Goal: Task Accomplishment & Management: Complete application form

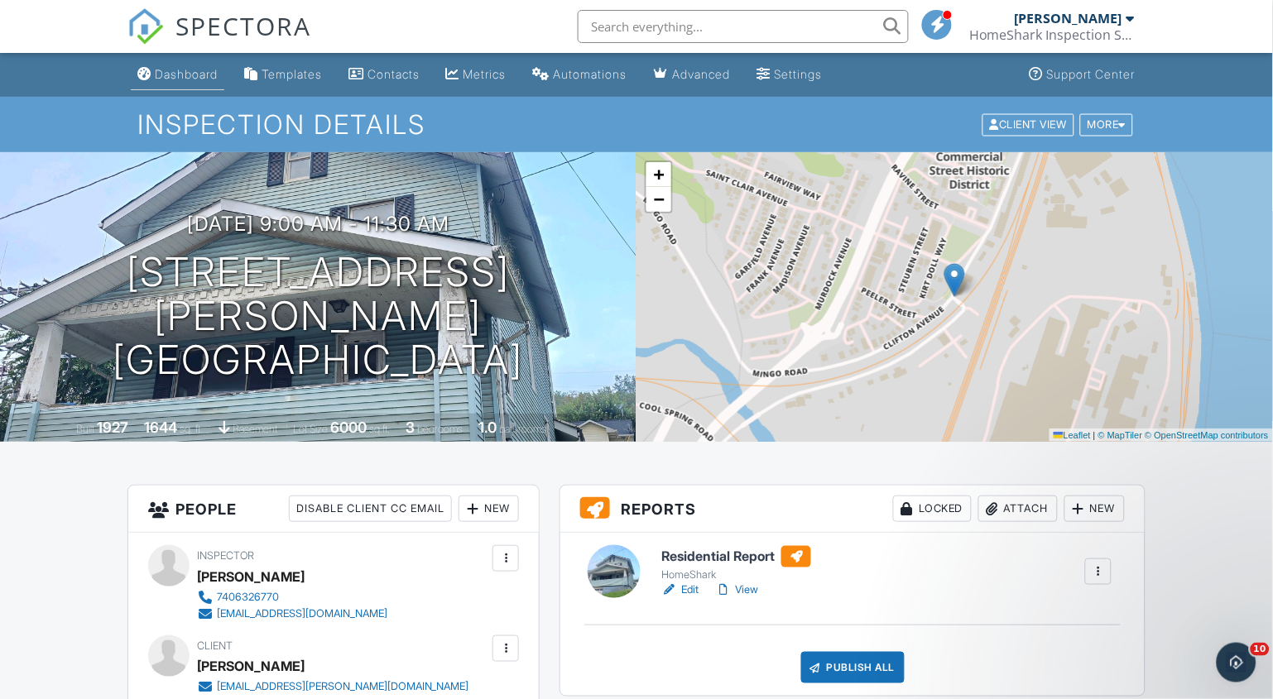
click at [179, 73] on div "Dashboard" at bounding box center [186, 74] width 63 height 14
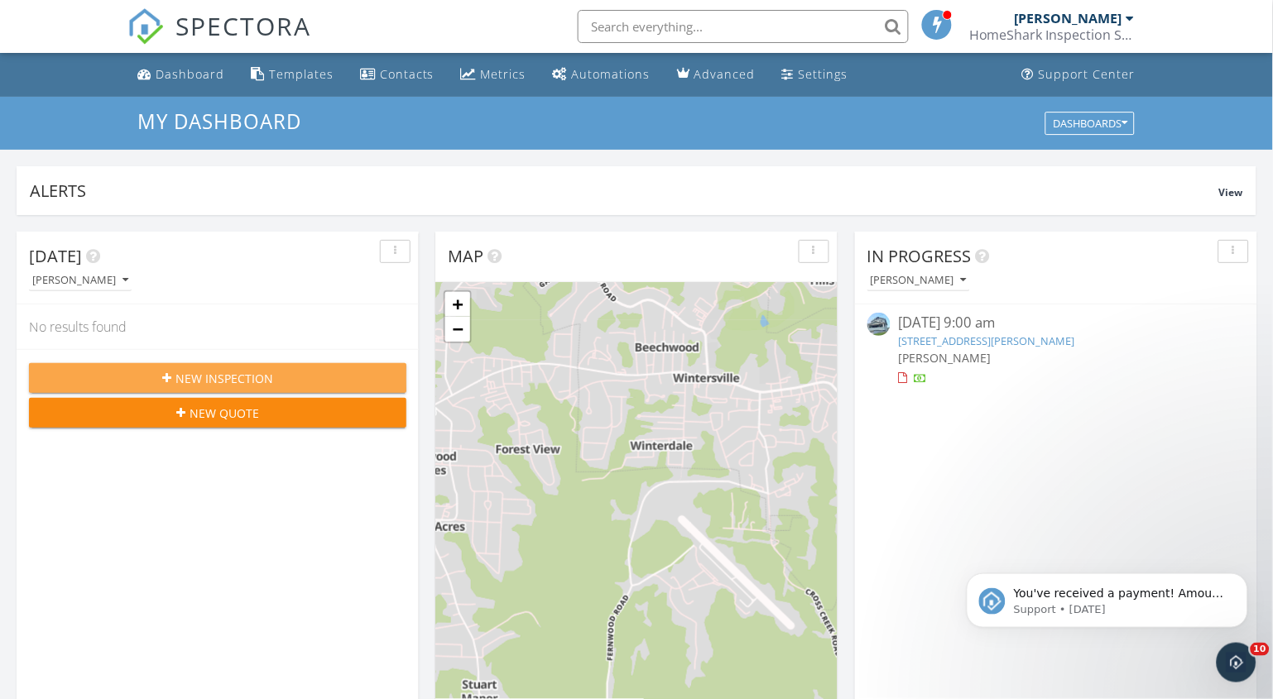
click at [230, 382] on span "New Inspection" at bounding box center [224, 378] width 98 height 17
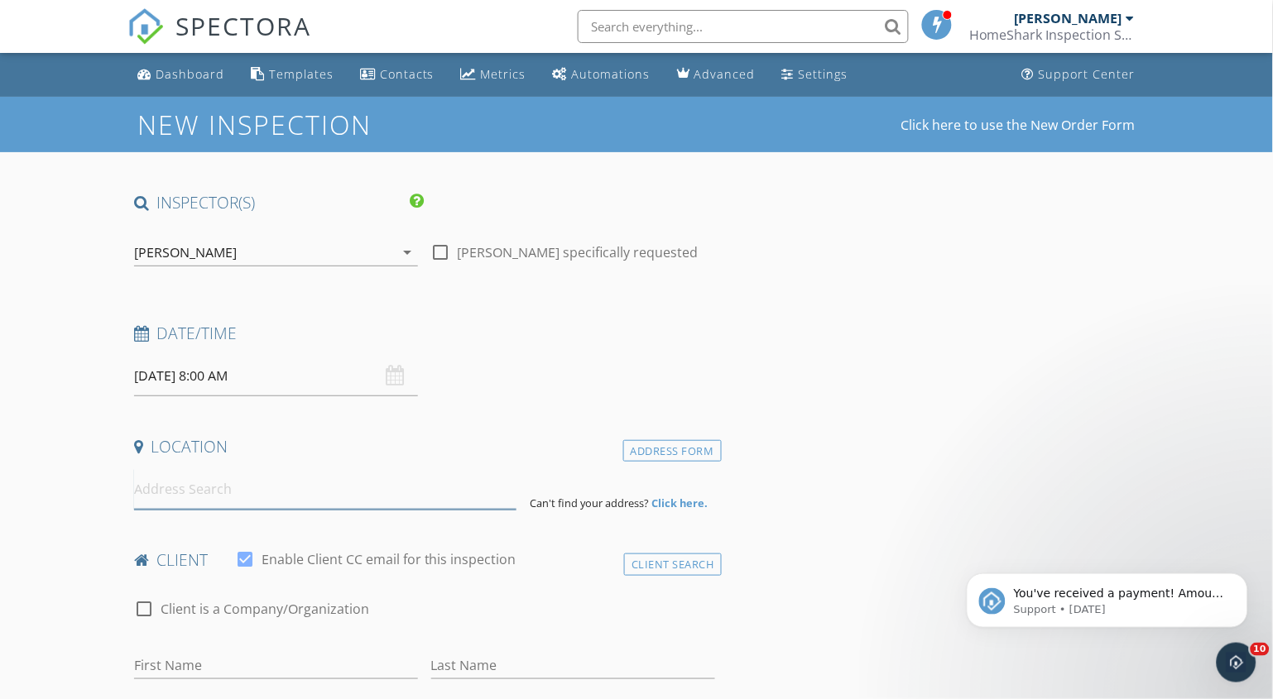
click at [189, 493] on input at bounding box center [325, 489] width 382 height 41
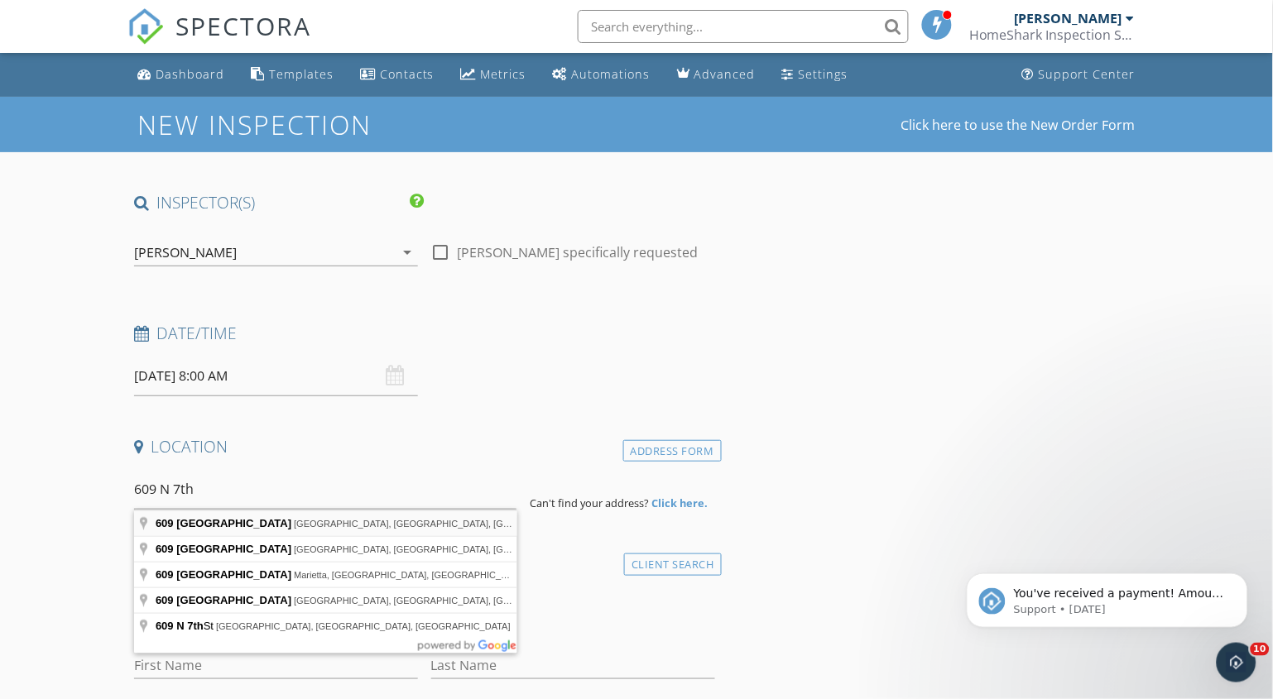
type input "609 North 7th Street, Steubenville, OH, USA"
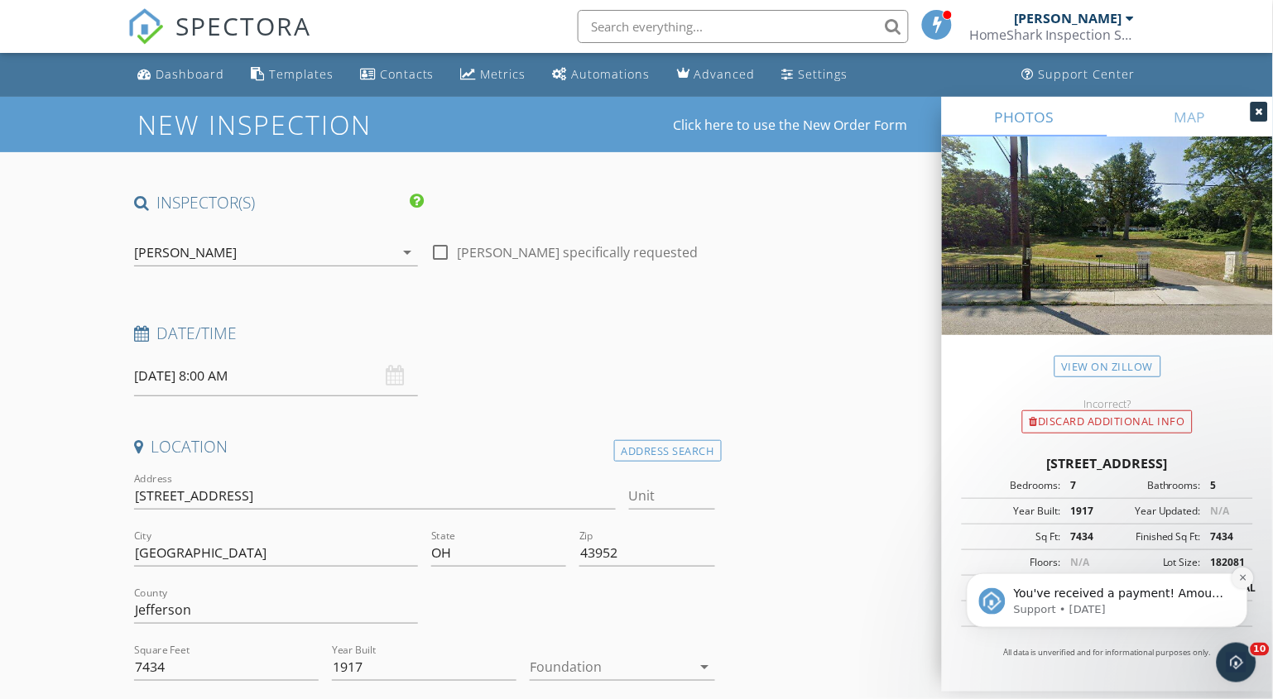
click at [1243, 576] on icon "Dismiss notification" at bounding box center [1242, 577] width 6 height 6
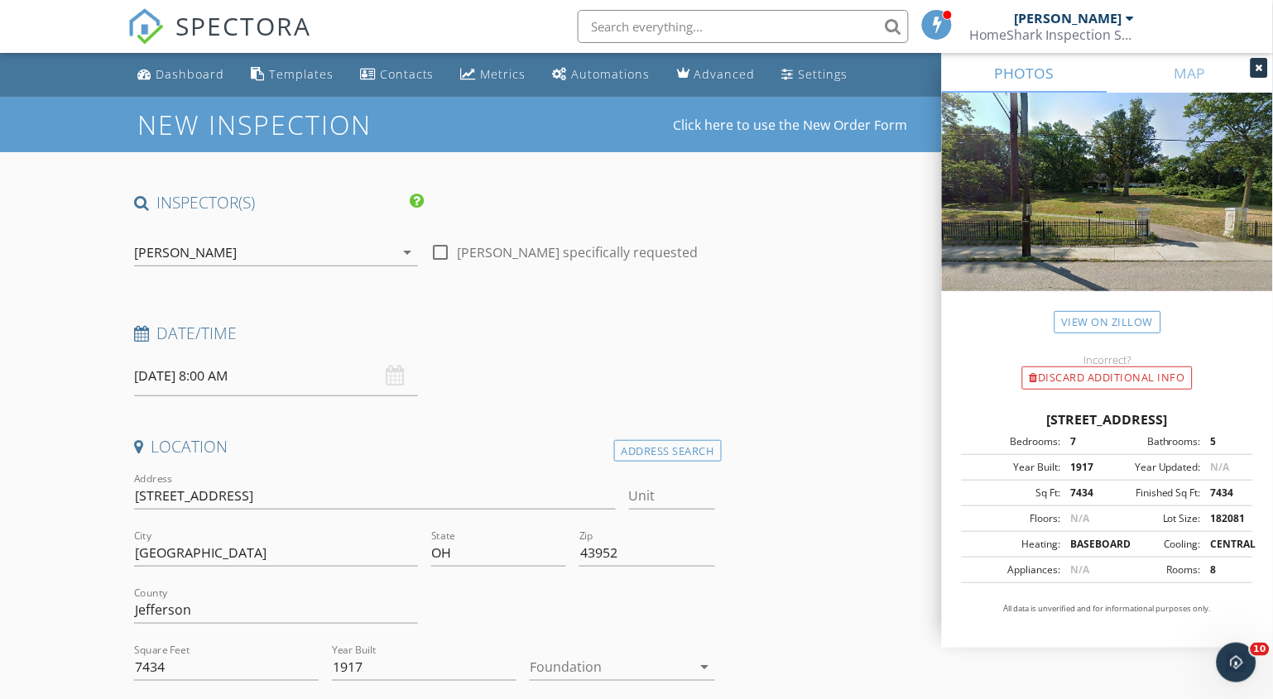
scroll to position [263, 0]
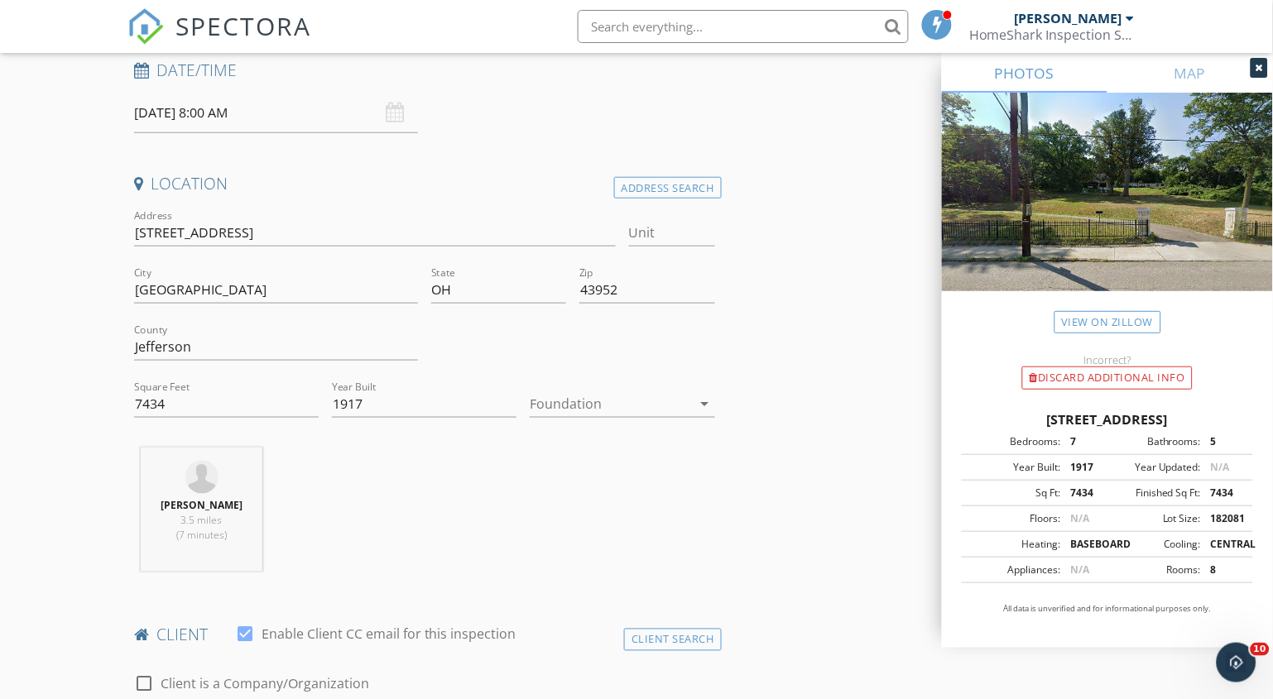
click at [585, 406] on div at bounding box center [610, 404] width 161 height 26
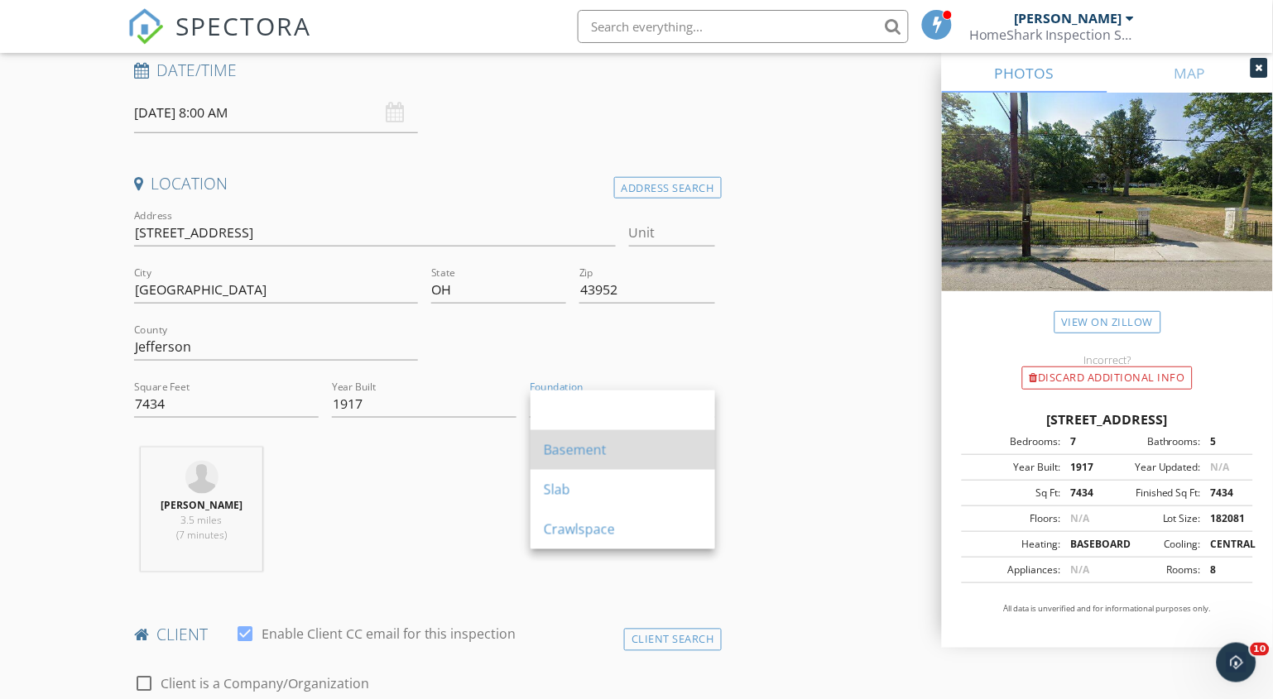
click at [555, 441] on div "Basement" at bounding box center [623, 450] width 158 height 20
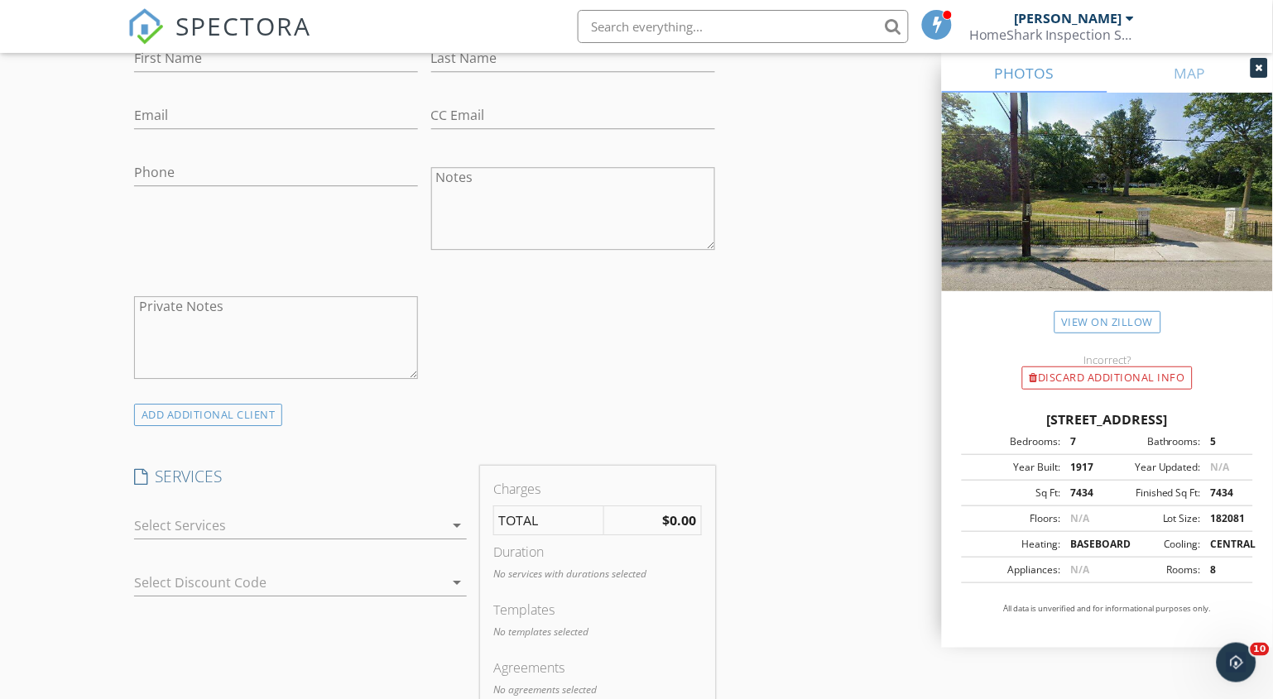
scroll to position [1007, 0]
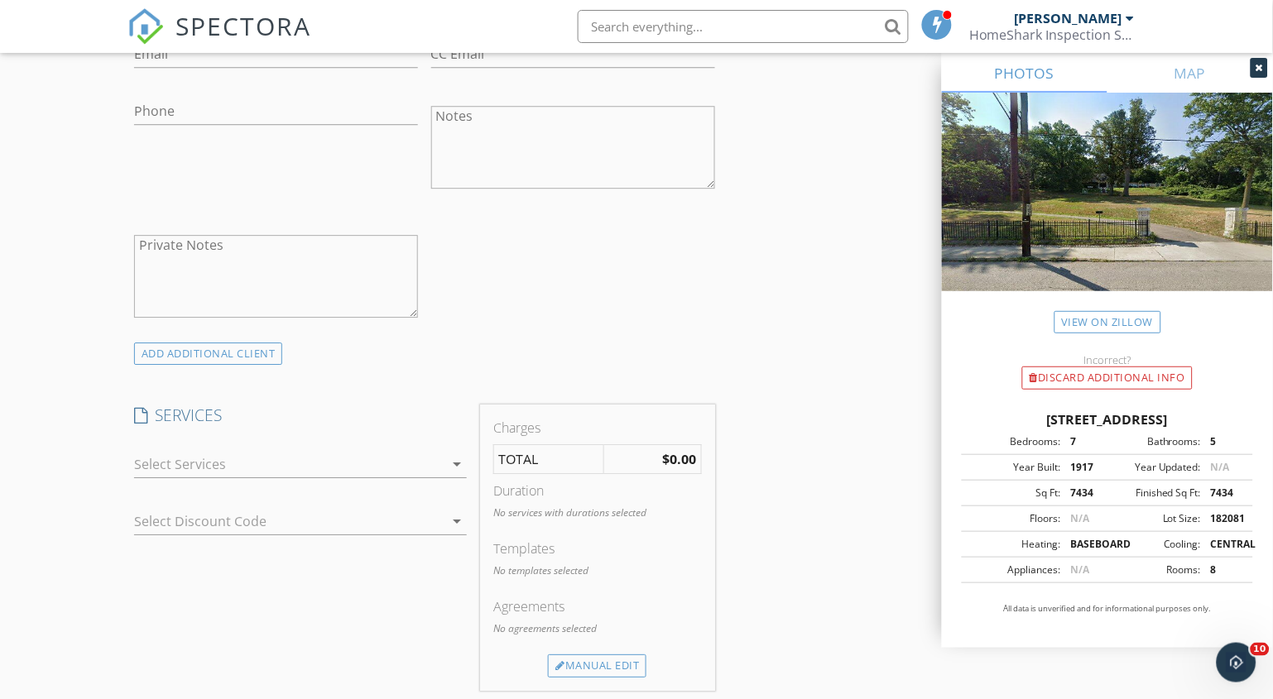
click at [232, 476] on div at bounding box center [289, 464] width 310 height 26
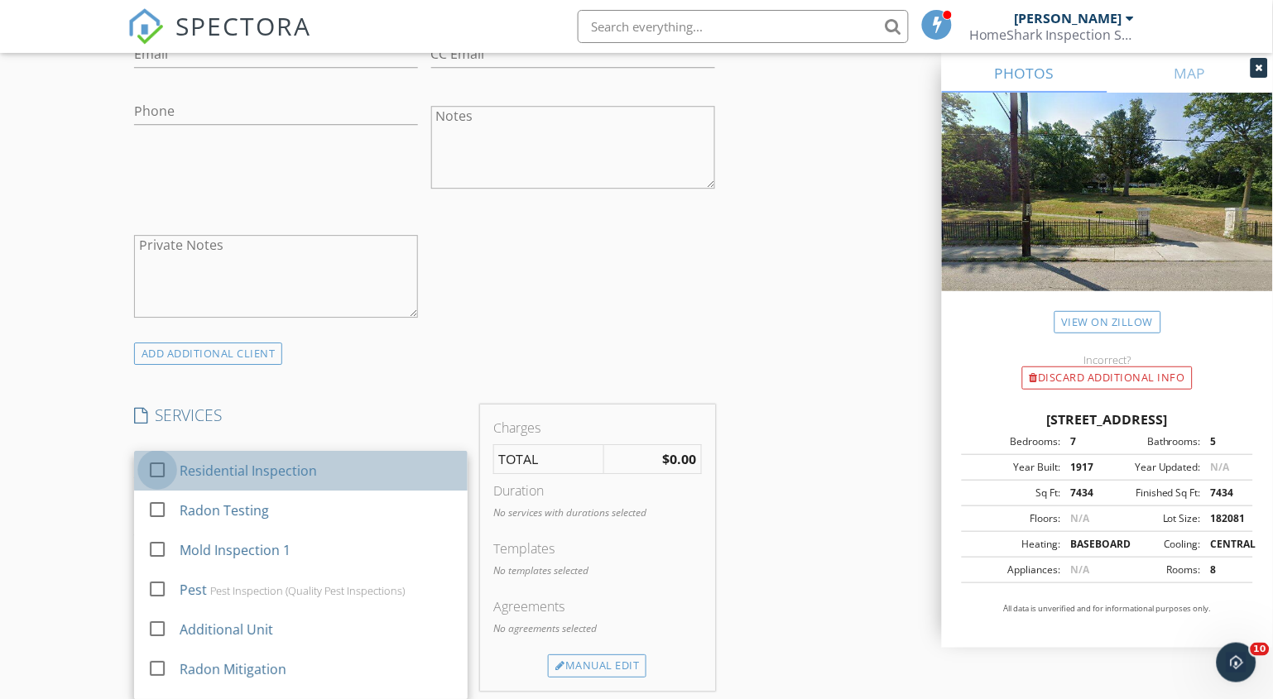
click at [151, 476] on div at bounding box center [157, 470] width 28 height 28
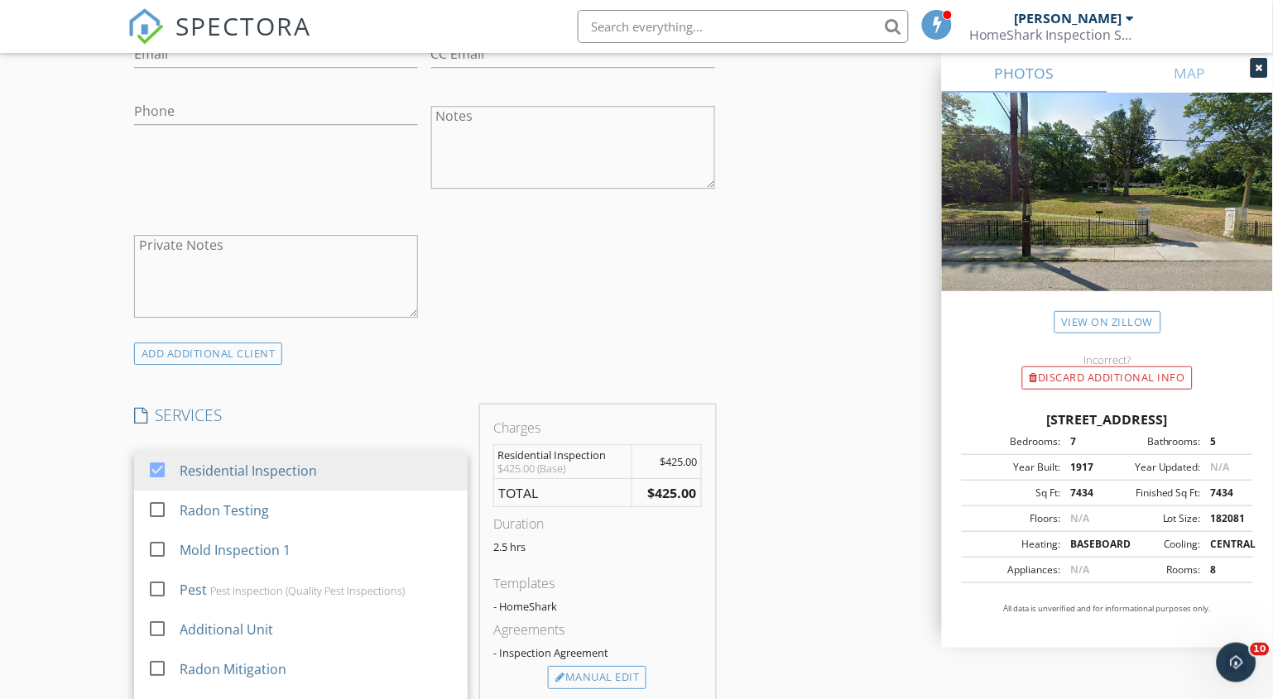
click at [49, 524] on div "New Inspection Click here to use the New Order Form INSPECTOR(S) check_box Jord…" at bounding box center [636, 519] width 1273 height 2861
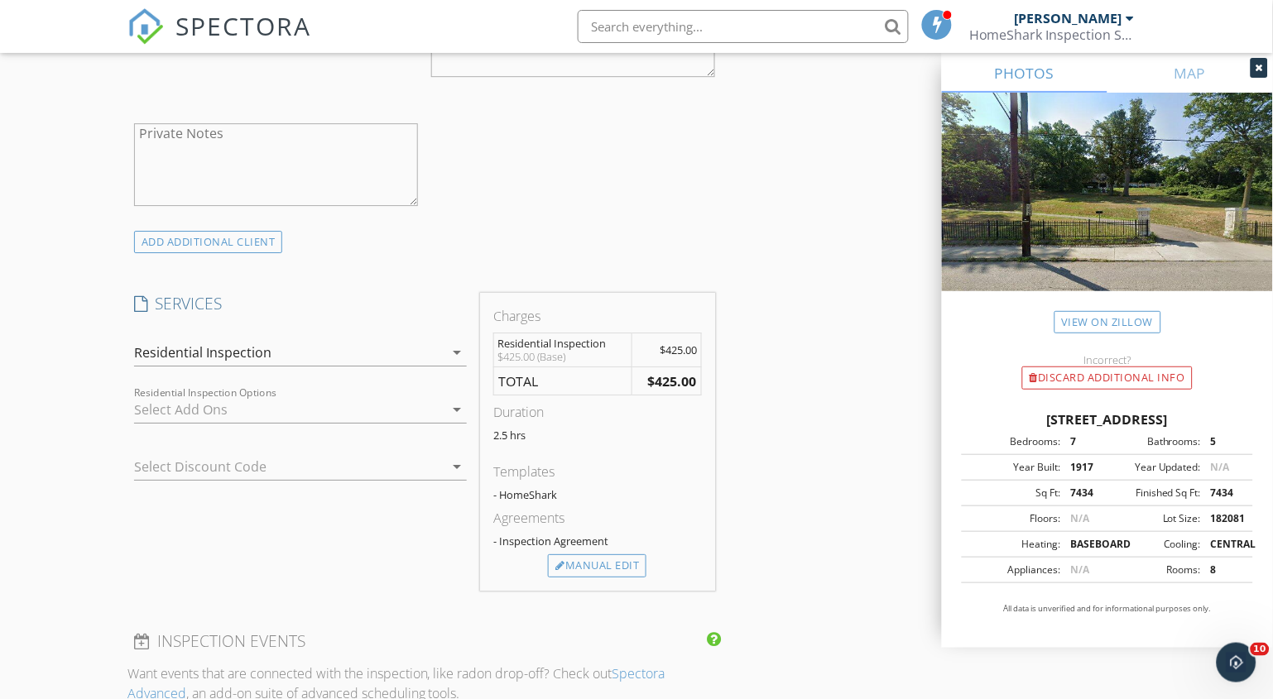
scroll to position [1134, 0]
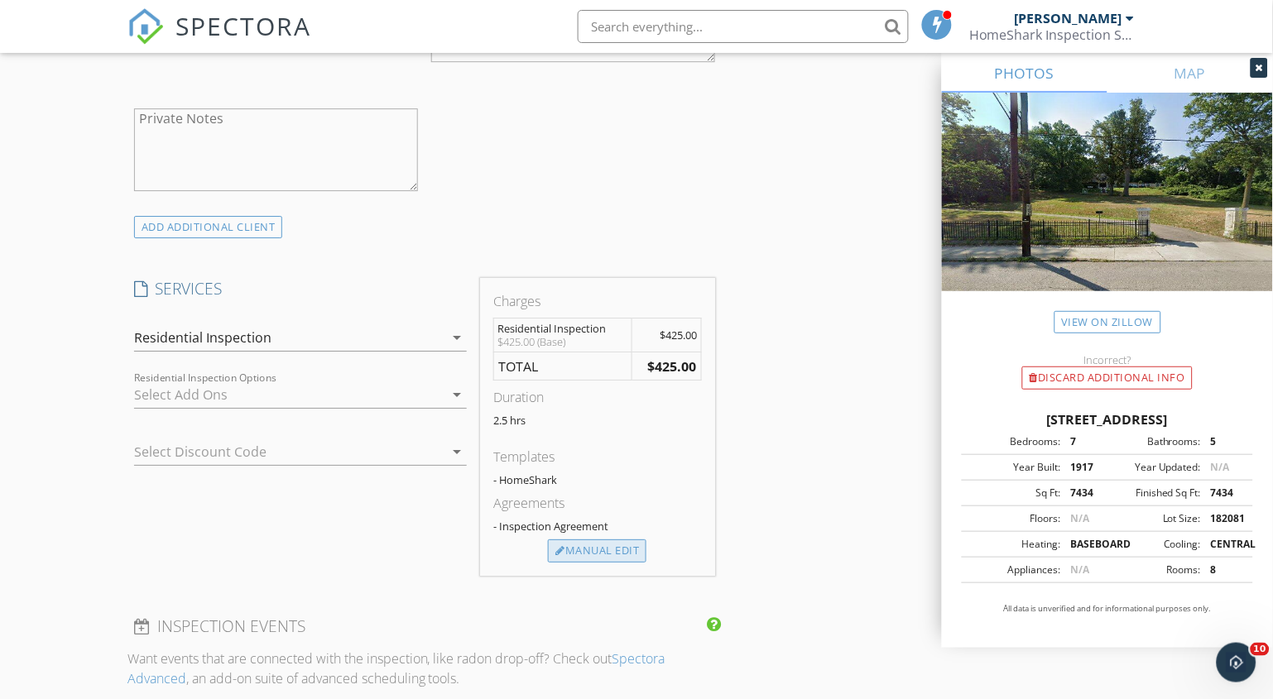
click at [581, 550] on div "Manual Edit" at bounding box center [597, 551] width 99 height 23
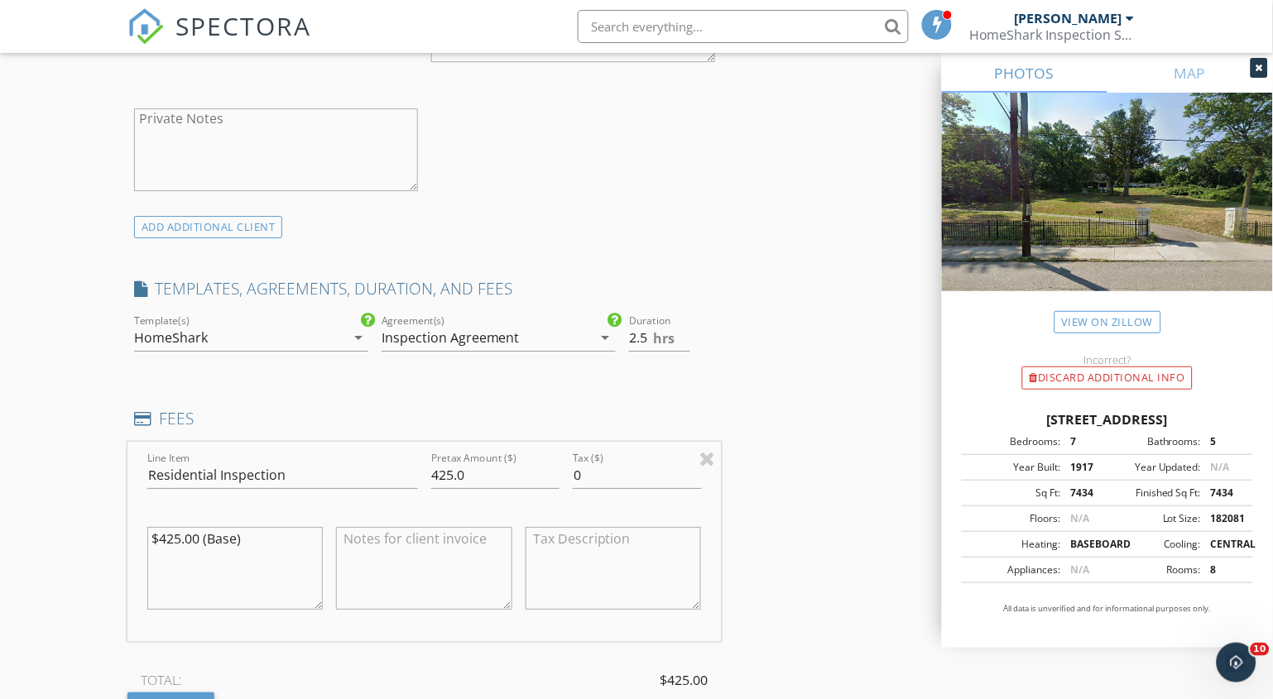
drag, startPoint x: 251, startPoint y: 541, endPoint x: 161, endPoint y: 540, distance: 90.2
click at [161, 540] on textarea "$425.00 (Base)" at bounding box center [235, 568] width 176 height 83
type textarea "$1185"
click at [449, 476] on input "425.0" at bounding box center [495, 475] width 128 height 27
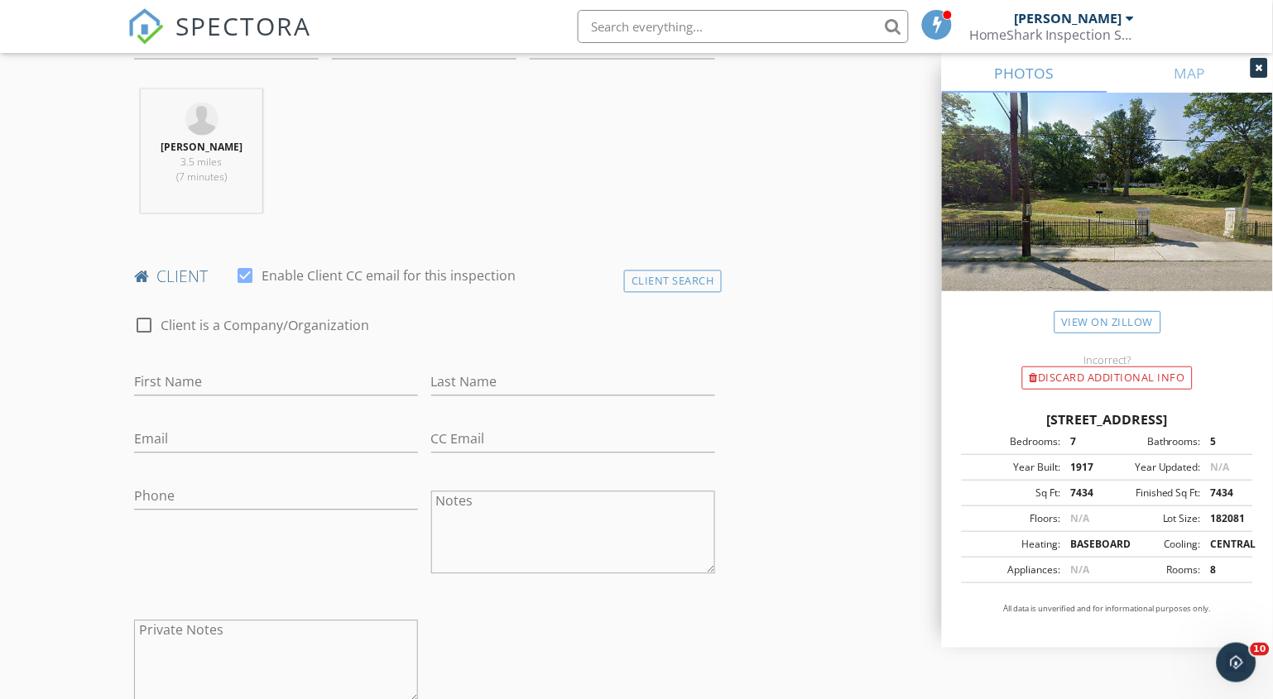
scroll to position [535, 0]
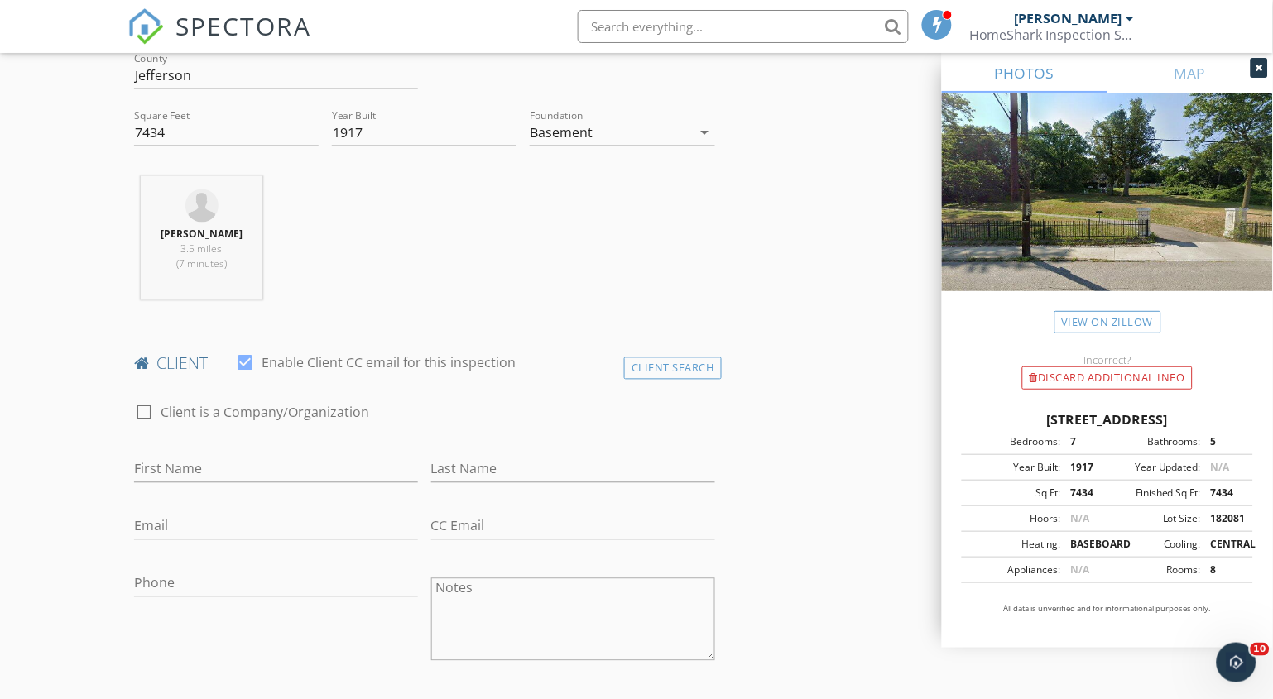
type input "1185.0"
click at [180, 469] on input "First Name" at bounding box center [276, 469] width 284 height 27
type input "J"
type input "[PERSON_NAME]"
click at [506, 459] on input "Last Name" at bounding box center [573, 469] width 284 height 27
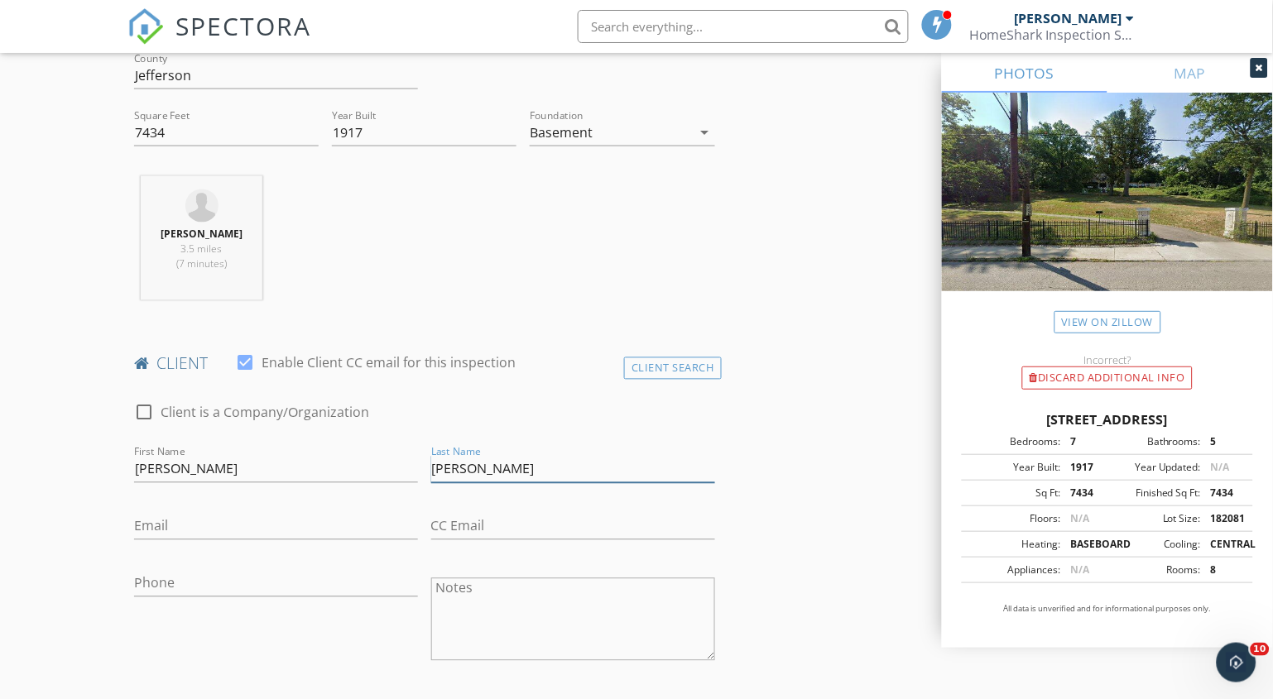
type input "[PERSON_NAME]"
click at [229, 531] on input "Email" at bounding box center [276, 526] width 284 height 27
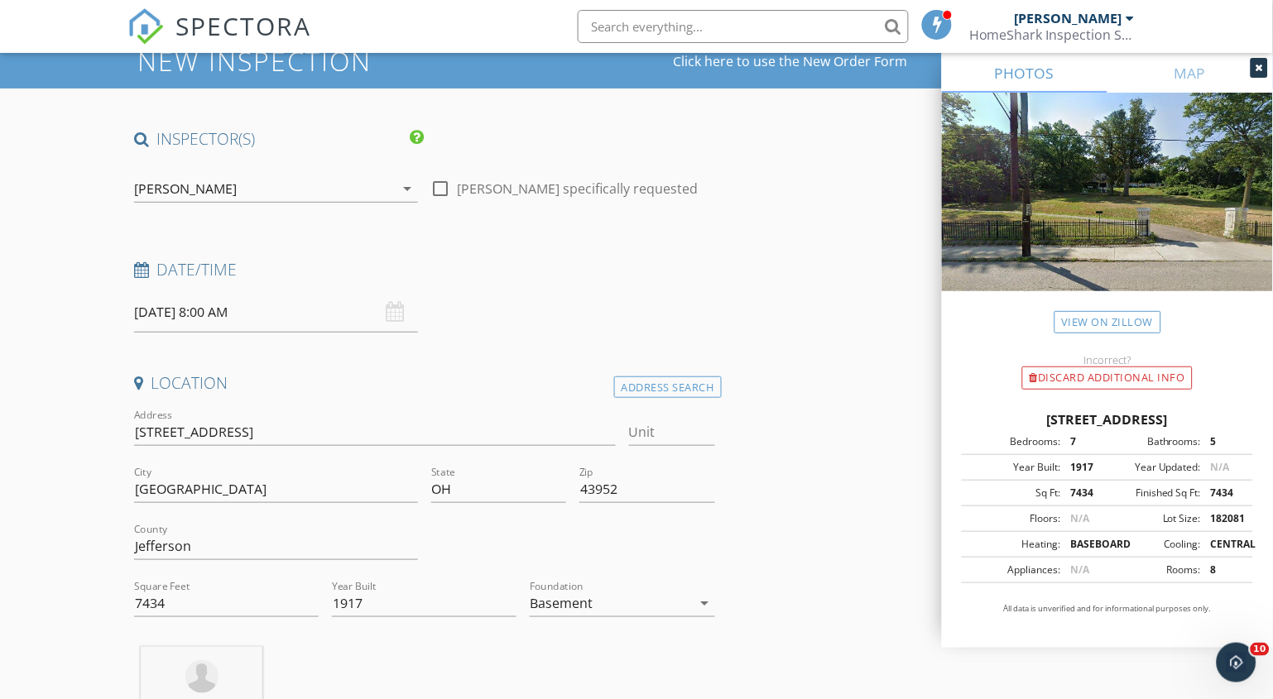
scroll to position [74, 0]
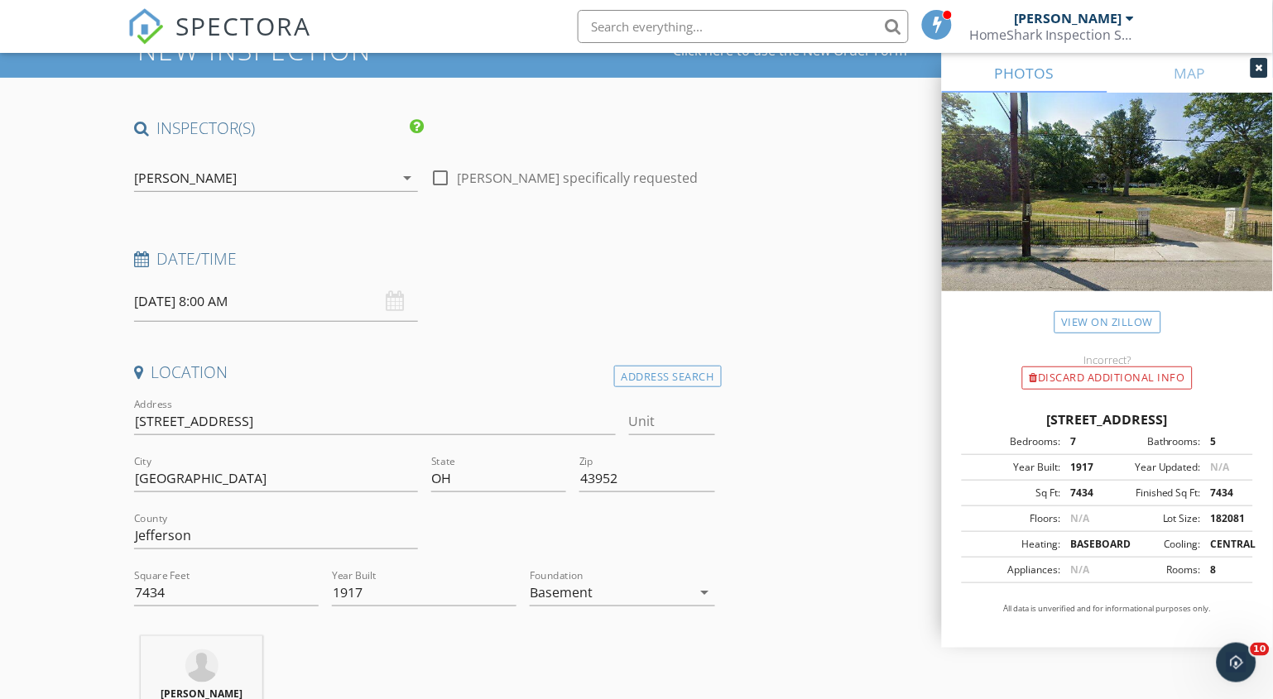
type input "[EMAIL_ADDRESS][DOMAIN_NAME]"
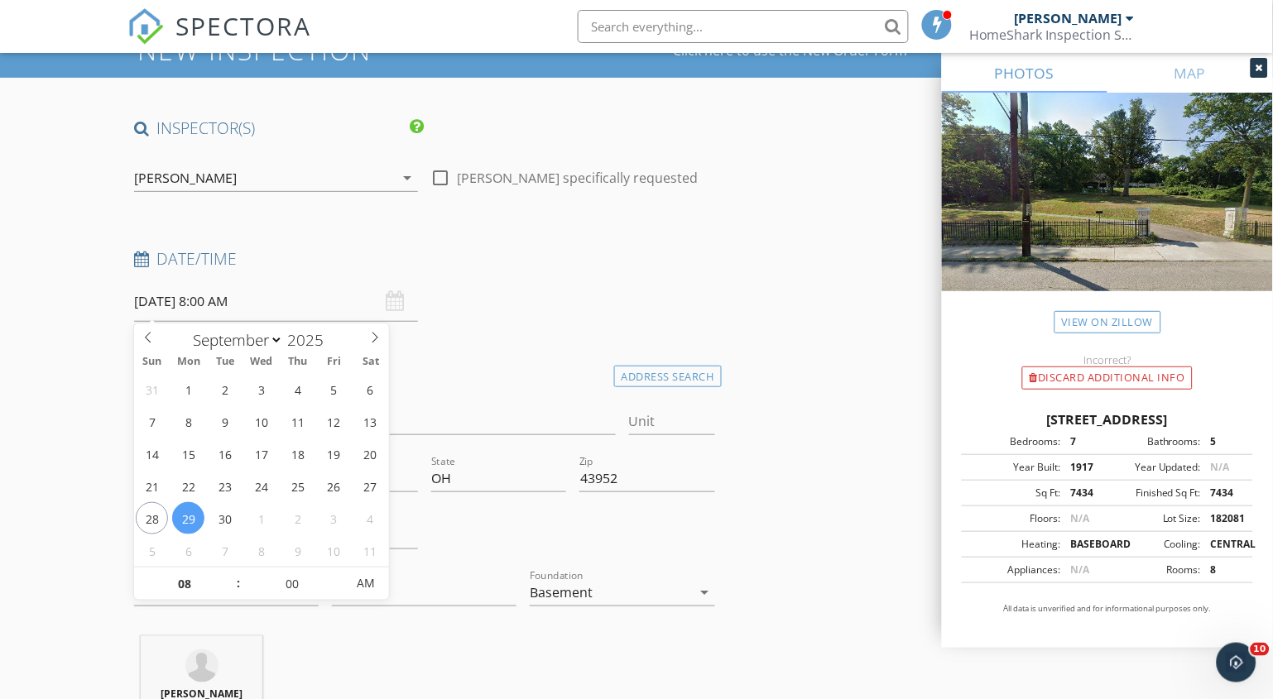
click at [215, 304] on input "09/29/2025 8:00 AM" at bounding box center [276, 301] width 284 height 41
type input "09"
type input "[DATE] 9:00 AM"
click at [228, 572] on span at bounding box center [230, 576] width 12 height 17
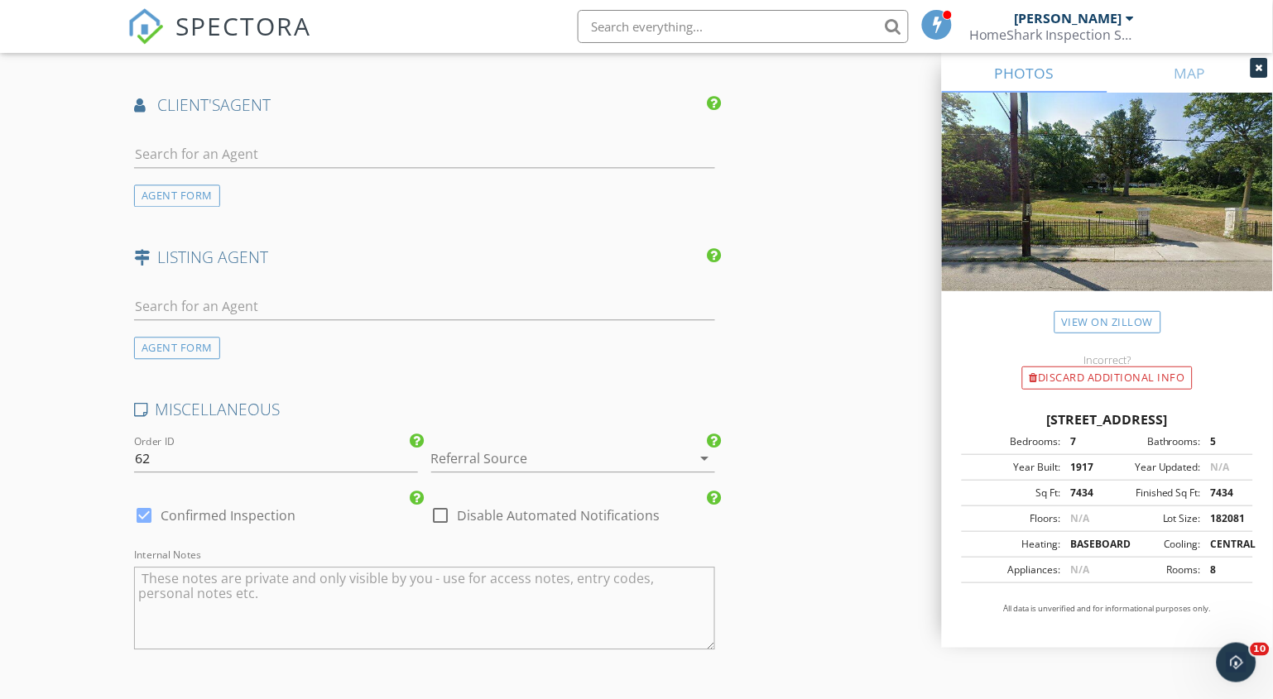
scroll to position [2428, 0]
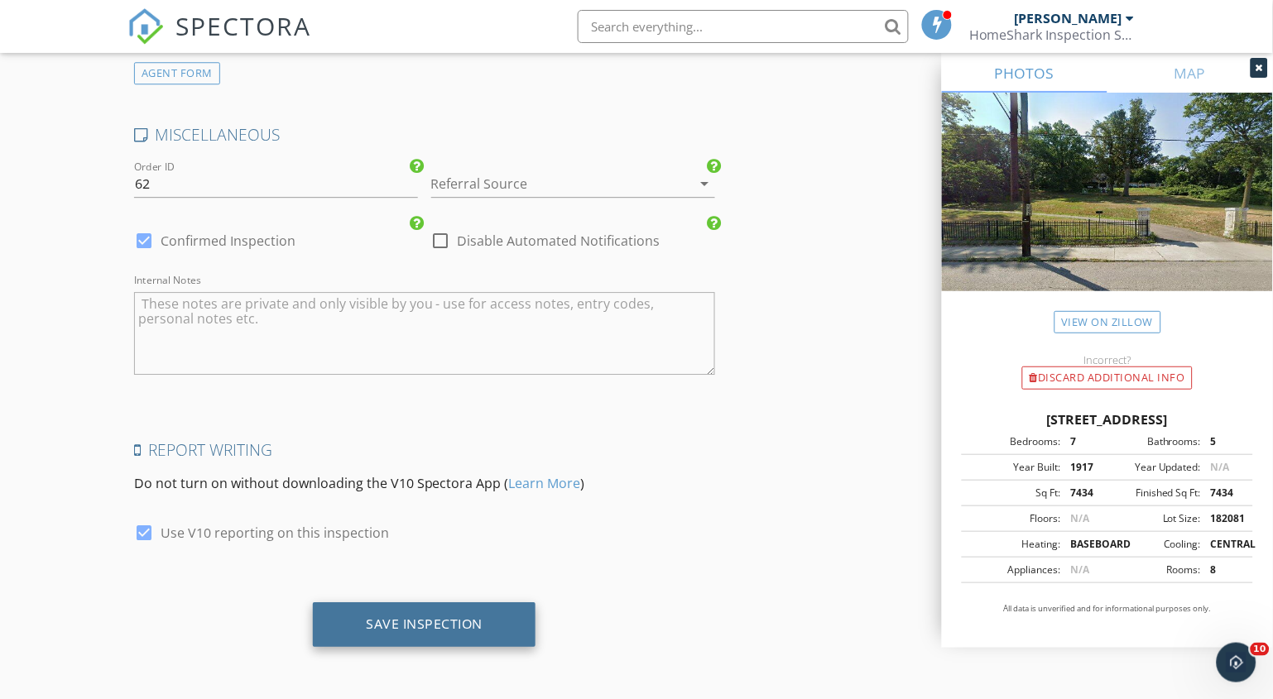
click at [361, 628] on div "Save Inspection" at bounding box center [424, 625] width 223 height 45
